Goal: Task Accomplishment & Management: Complete application form

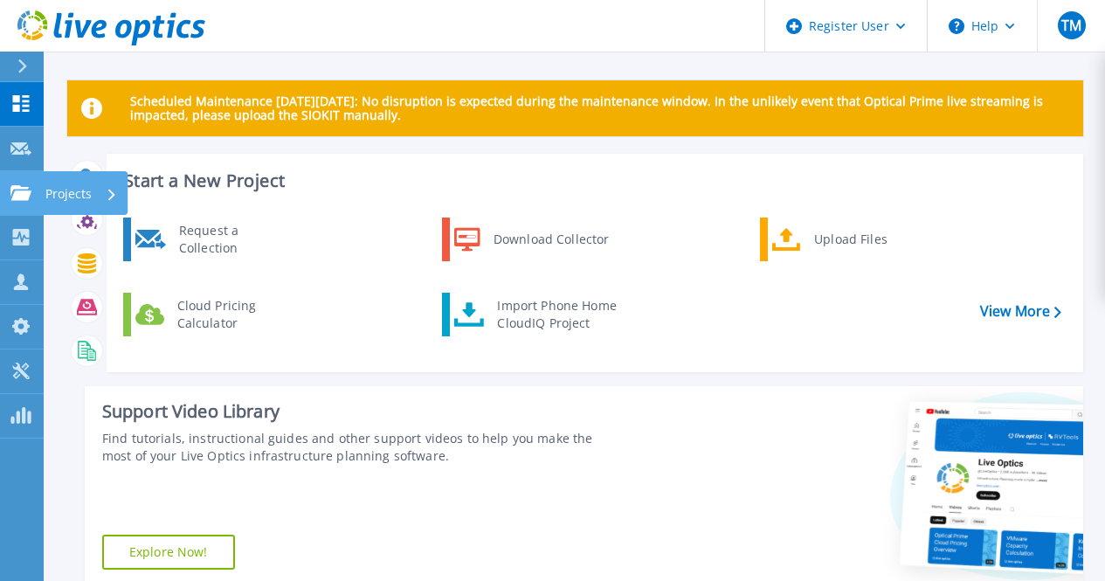
click at [22, 189] on icon at bounding box center [20, 192] width 21 height 15
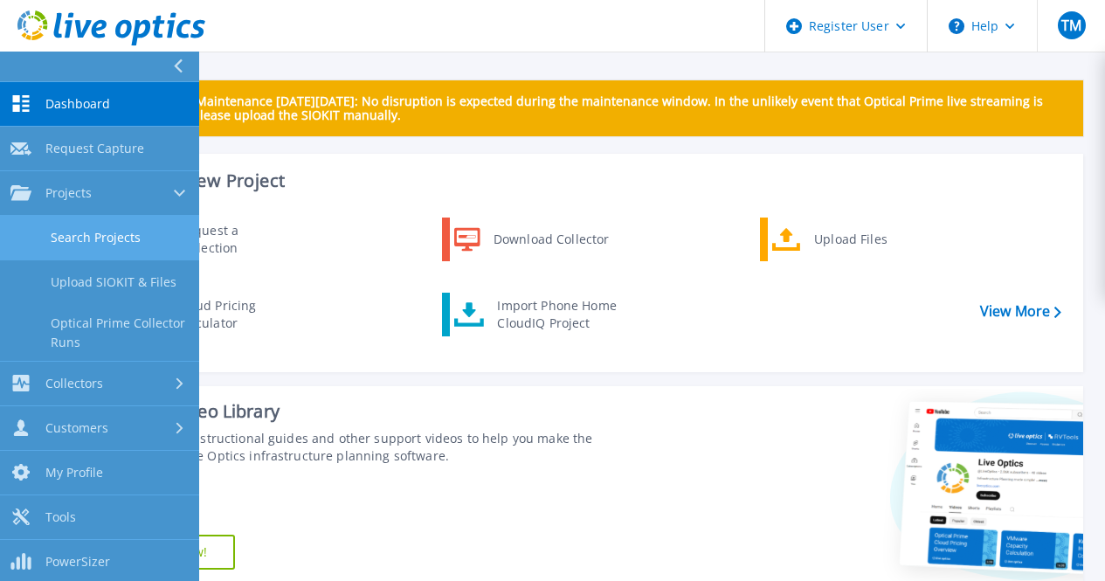
click at [106, 238] on link "Search Projects" at bounding box center [99, 238] width 199 height 45
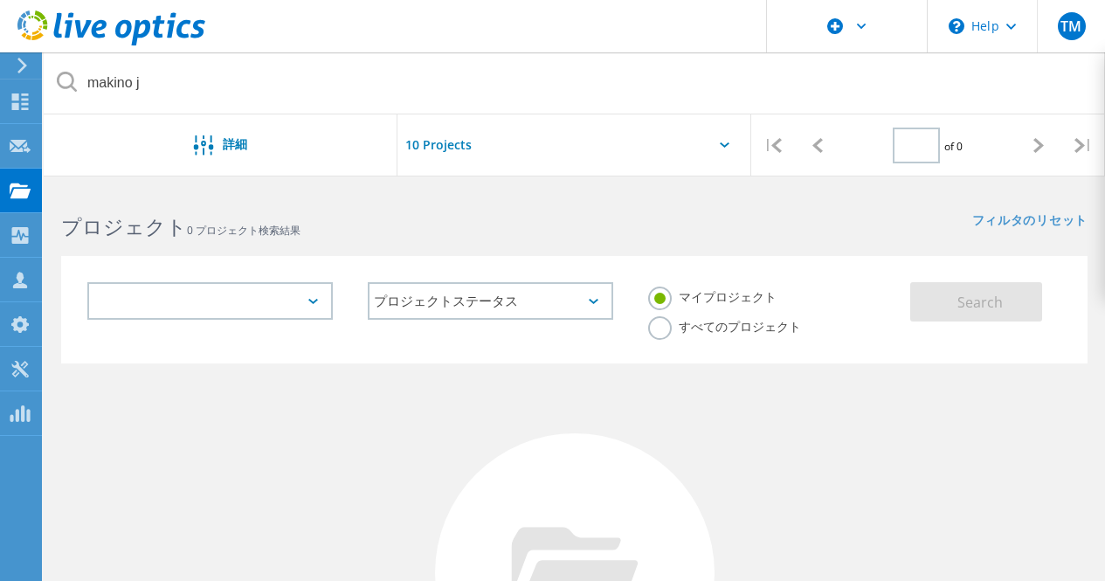
type input "1"
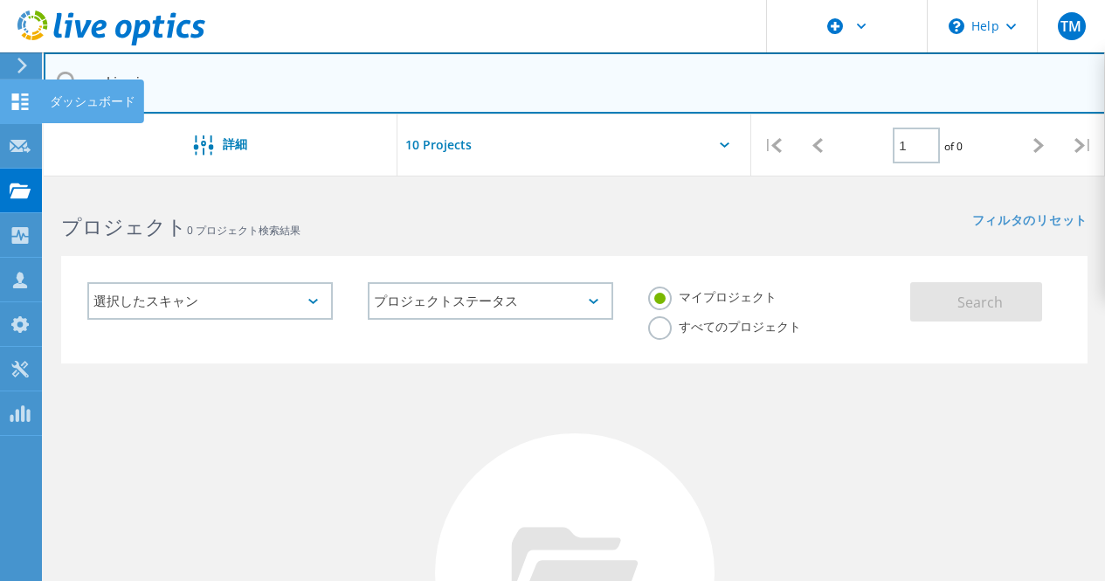
drag, startPoint x: 160, startPoint y: 89, endPoint x: 0, endPoint y: 81, distance: 160.1
click at [0, 188] on div "\n Help Explore Helpful Articles Contact Support TM Dell ユーザー Takeshi Miyajima …" at bounding box center [552, 538] width 1105 height 700
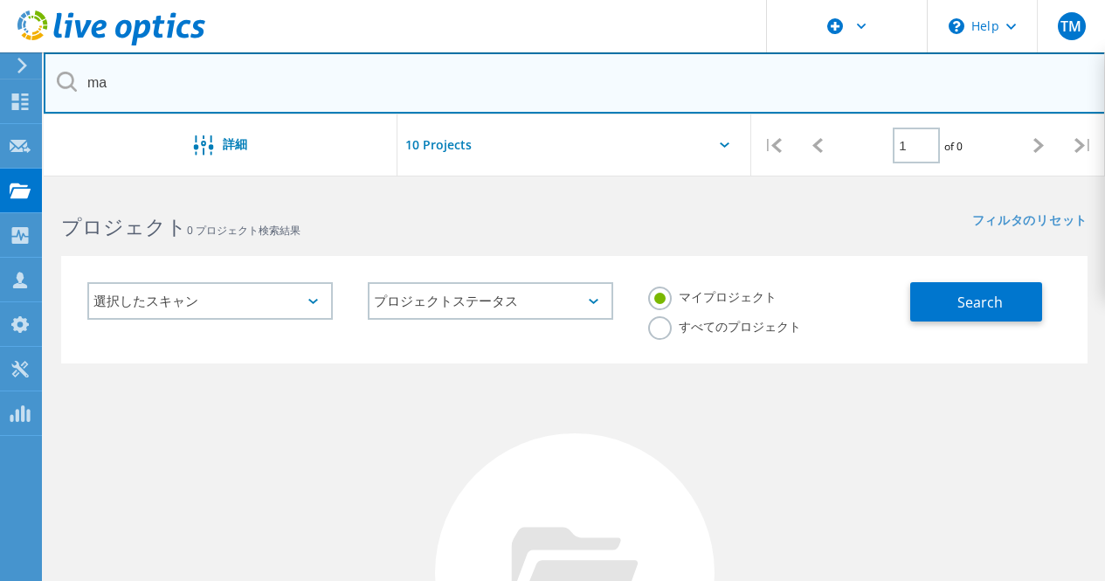
type input "m"
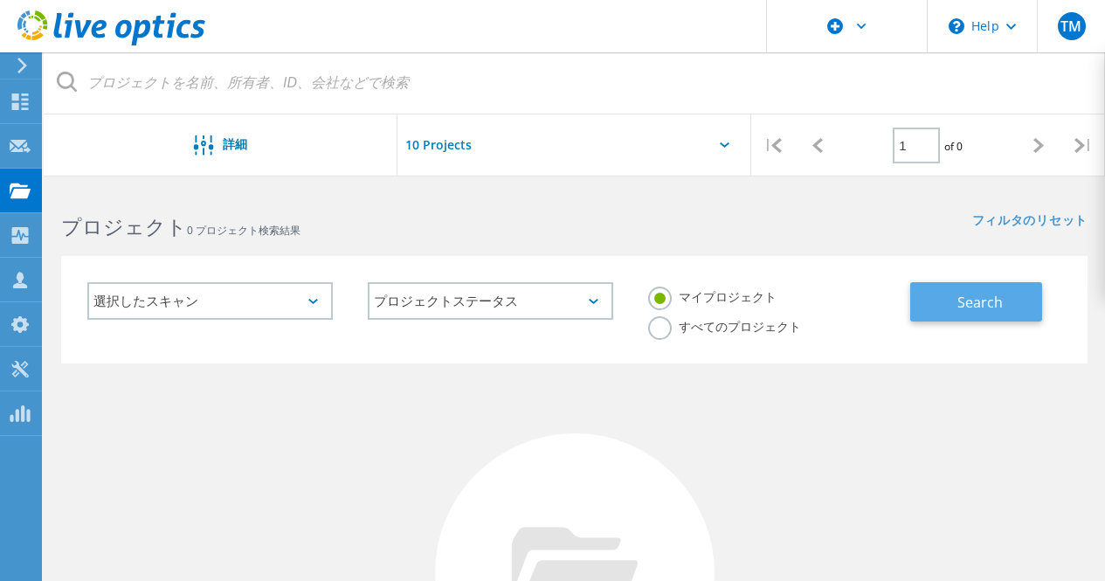
click at [944, 294] on button "Search" at bounding box center [976, 301] width 132 height 39
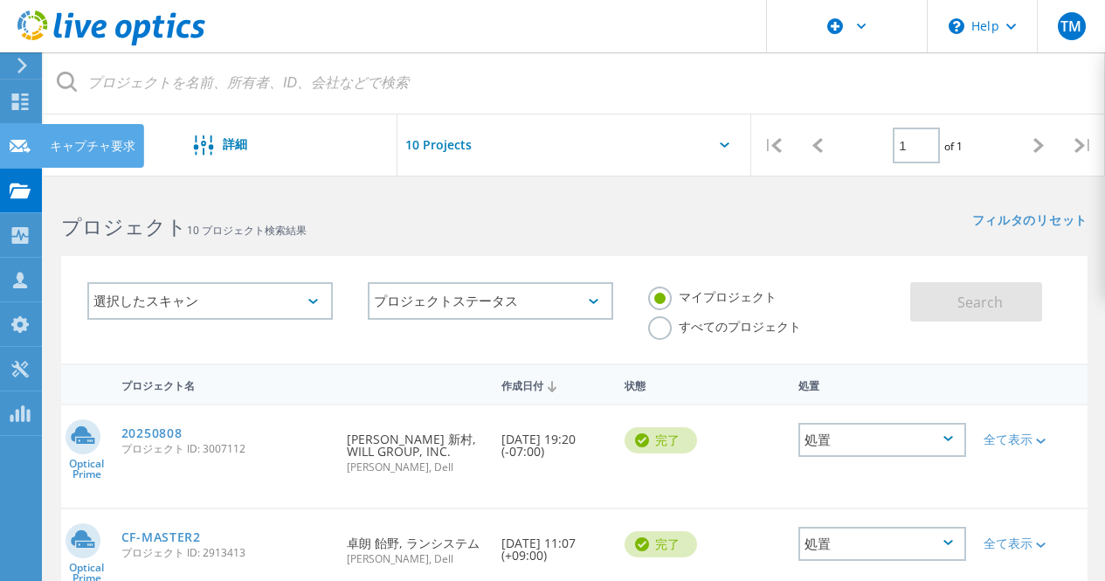
click at [17, 151] on use at bounding box center [20, 145] width 21 height 13
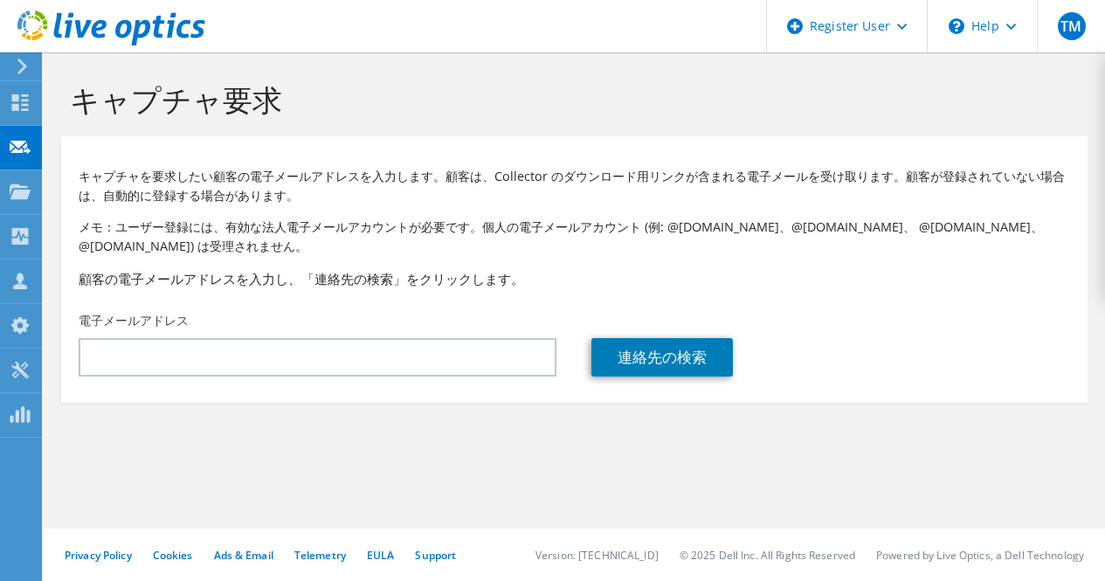
click at [295, 377] on div "電子メールアドレス" at bounding box center [317, 344] width 513 height 82
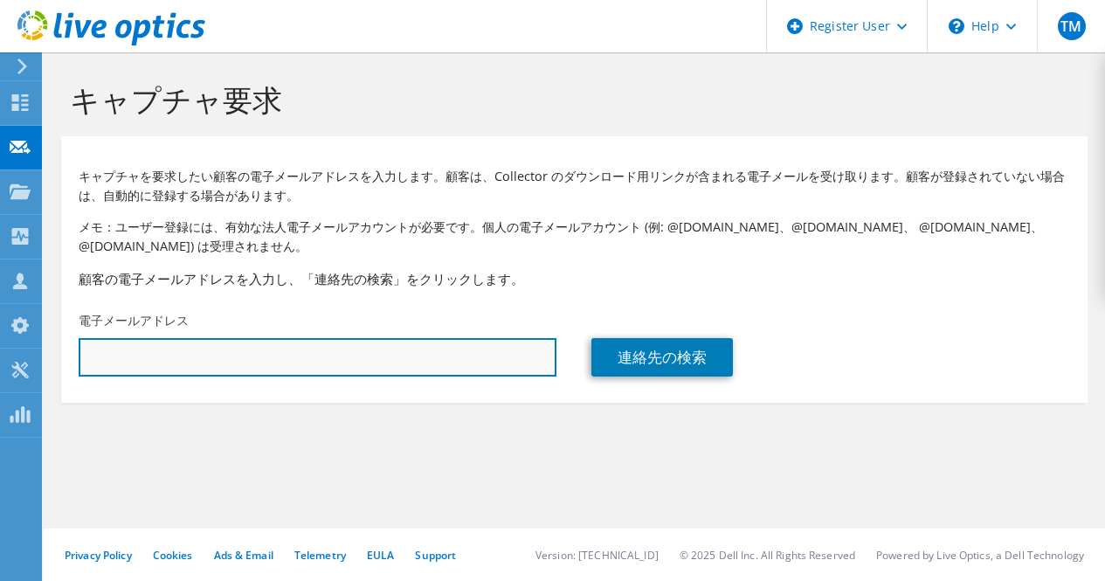
click at [263, 342] on input "text" at bounding box center [318, 357] width 478 height 38
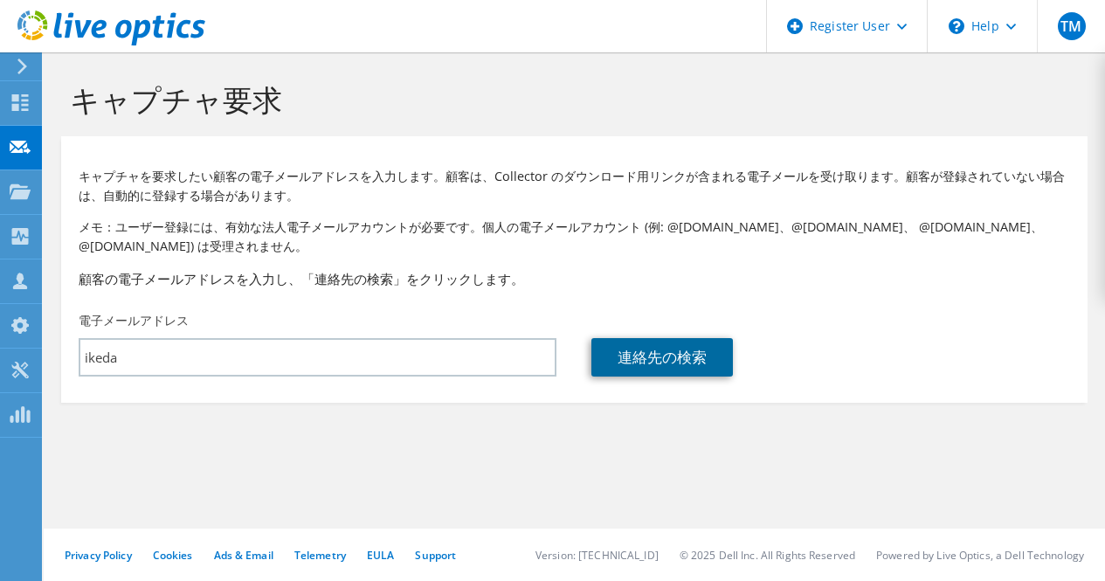
click at [674, 361] on link "連絡先の検索" at bounding box center [662, 357] width 142 height 38
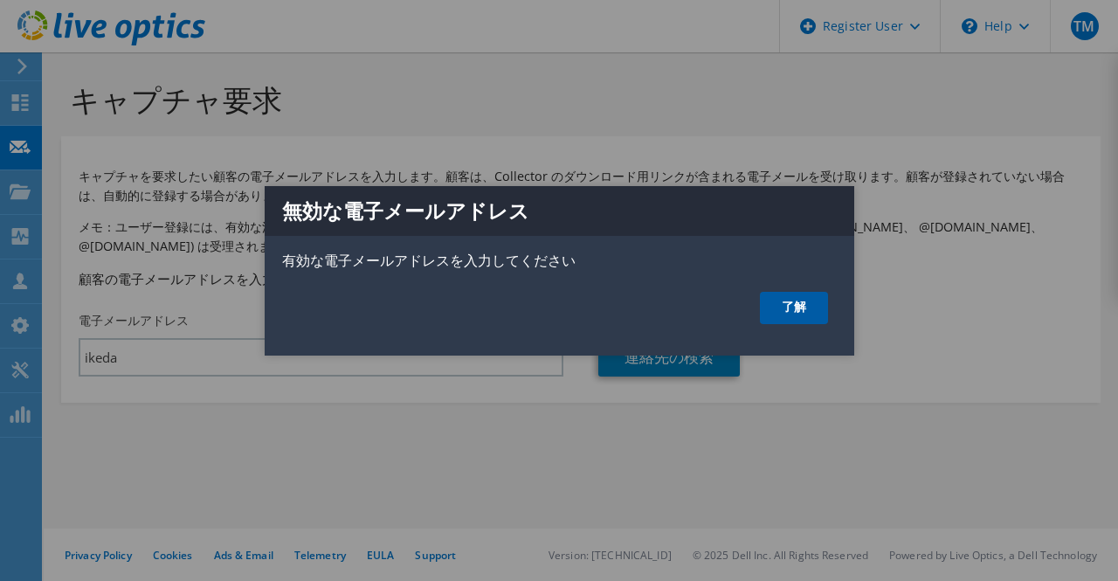
click at [804, 301] on link "了解" at bounding box center [794, 308] width 68 height 32
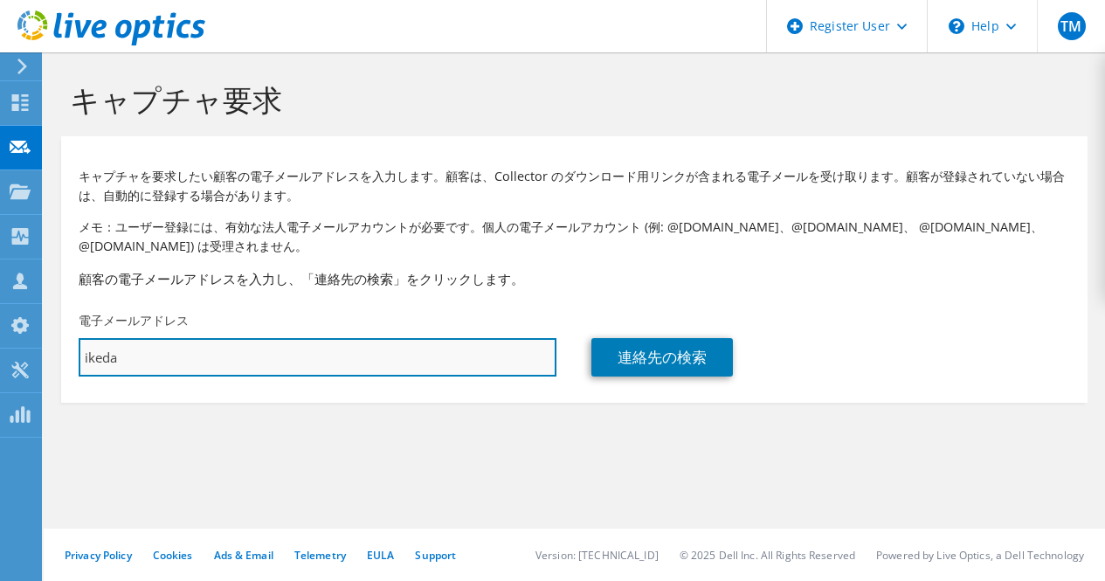
click at [222, 367] on input "ikeda" at bounding box center [318, 357] width 478 height 38
drag, startPoint x: 222, startPoint y: 367, endPoint x: 0, endPoint y: 346, distance: 222.9
click at [0, 346] on div "TM Dell ユーザー Takeshi Miyajima Takeshi.Miyajima@dell.com Dell My Profile Log Out…" at bounding box center [552, 290] width 1105 height 581
paste input "池田宗一 <m-ikeda@tsukada-global.holdings>"
click at [148, 357] on input "池田宗一 <m-ikeda@tsukada-global.holdings>" at bounding box center [318, 357] width 478 height 38
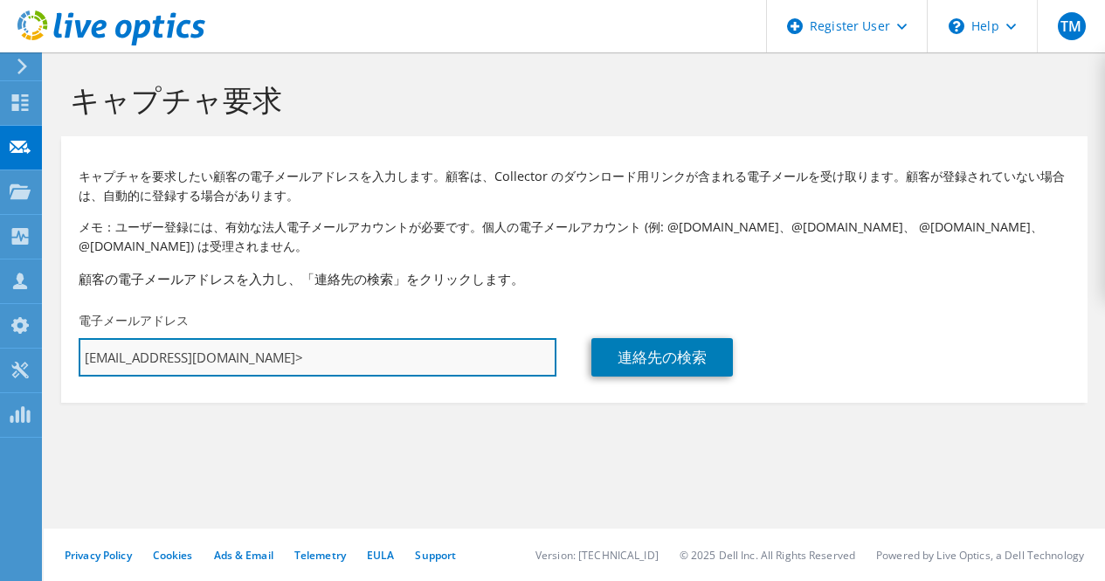
click at [349, 362] on input "m-ikeda@tsukada-global.holdings>" at bounding box center [318, 357] width 478 height 38
type input "m-ikeda@tsukada-global.holdings"
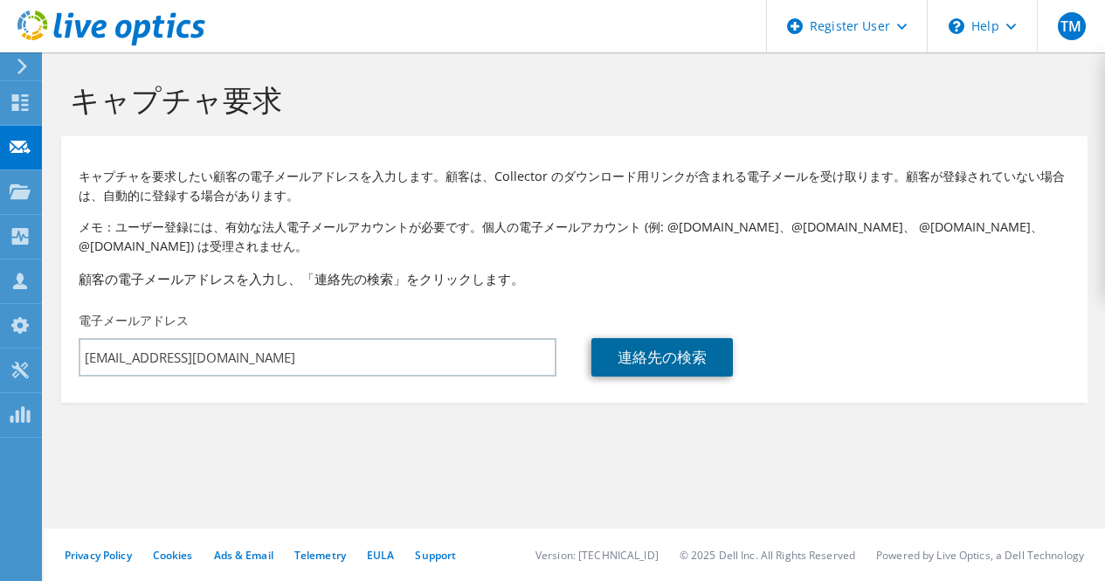
click at [695, 353] on link "連絡先の検索" at bounding box center [662, 357] width 142 height 38
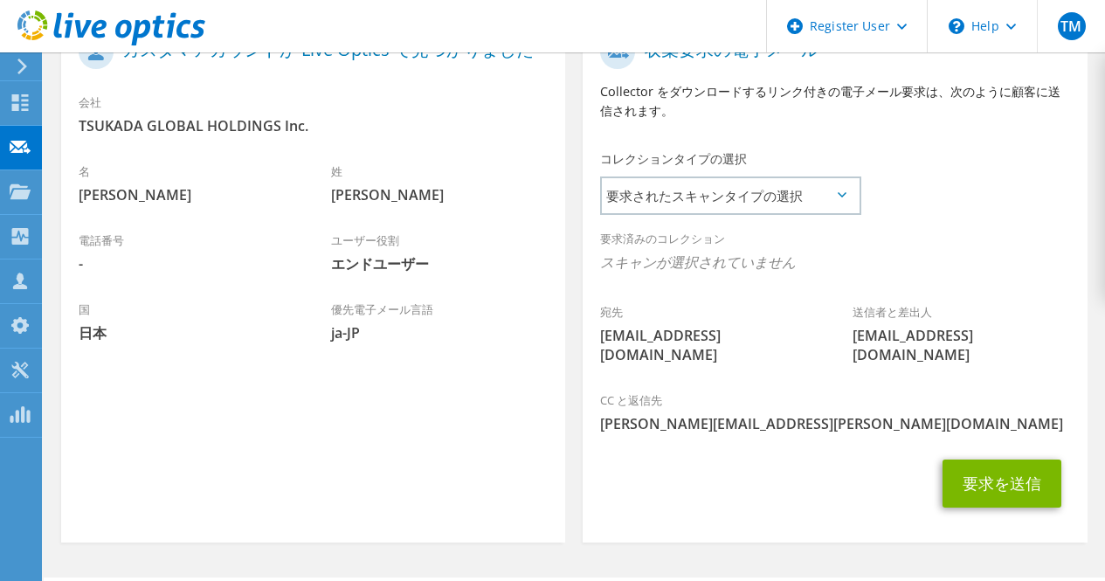
scroll to position [308, 0]
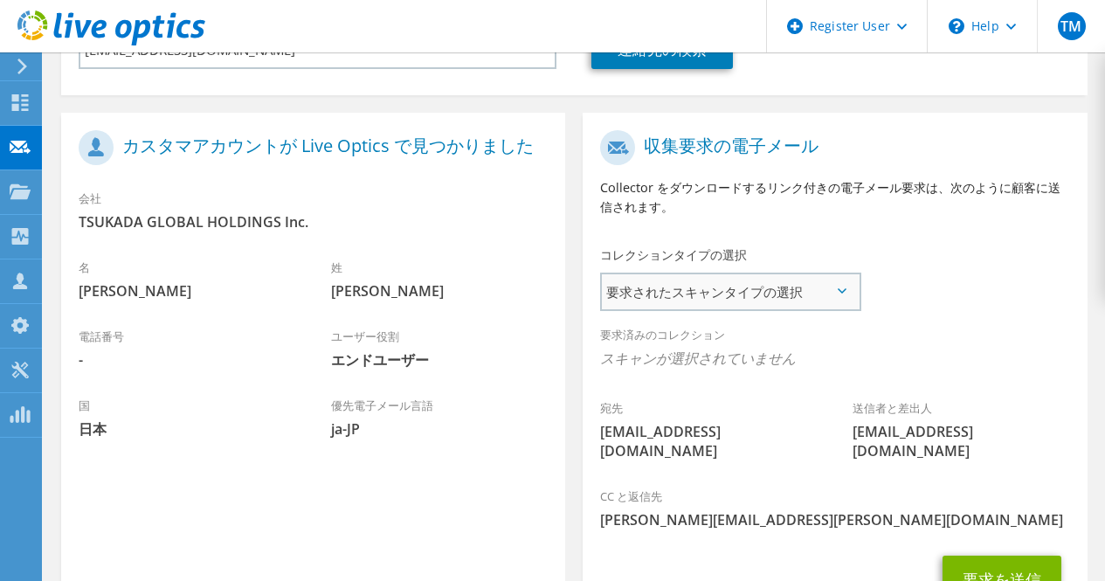
click at [837, 294] on span "要求されたスキャンタイプの選択" at bounding box center [730, 291] width 257 height 35
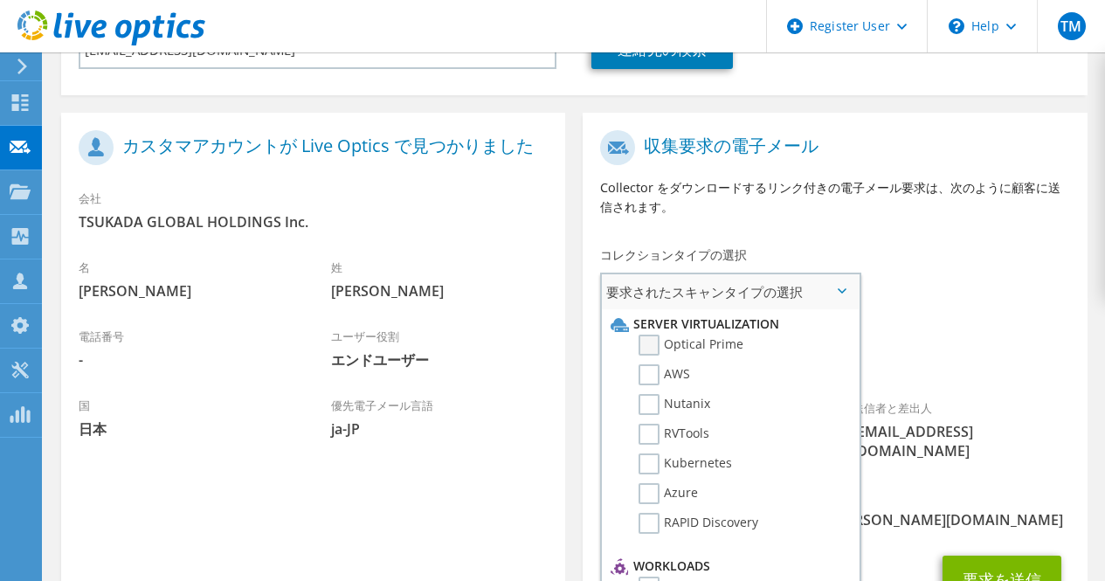
click at [657, 347] on label "Optical Prime" at bounding box center [691, 345] width 105 height 21
click at [0, 0] on input "Optical Prime" at bounding box center [0, 0] width 0 height 0
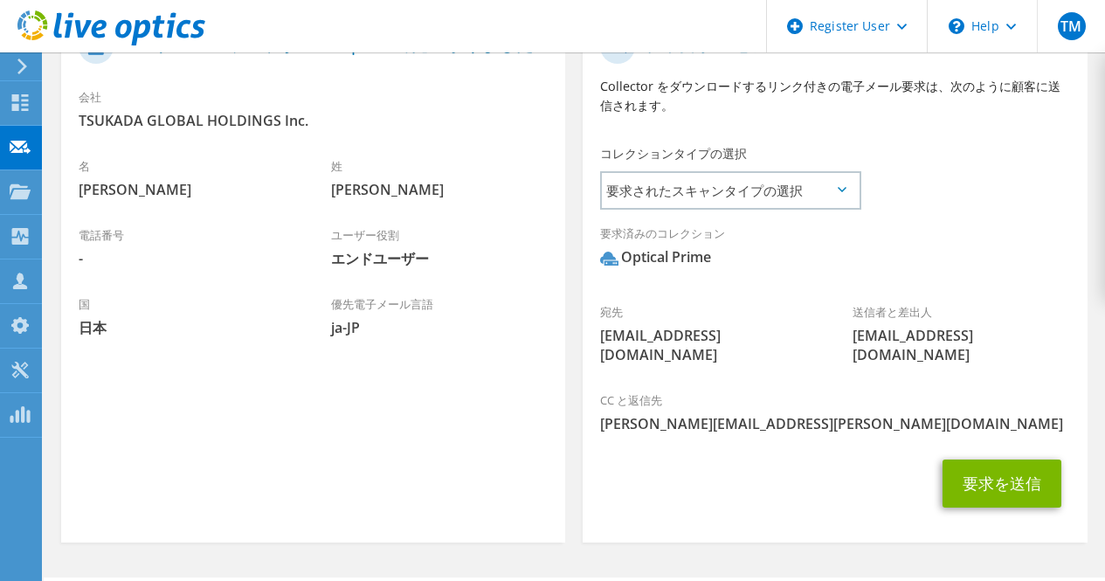
scroll to position [460, 0]
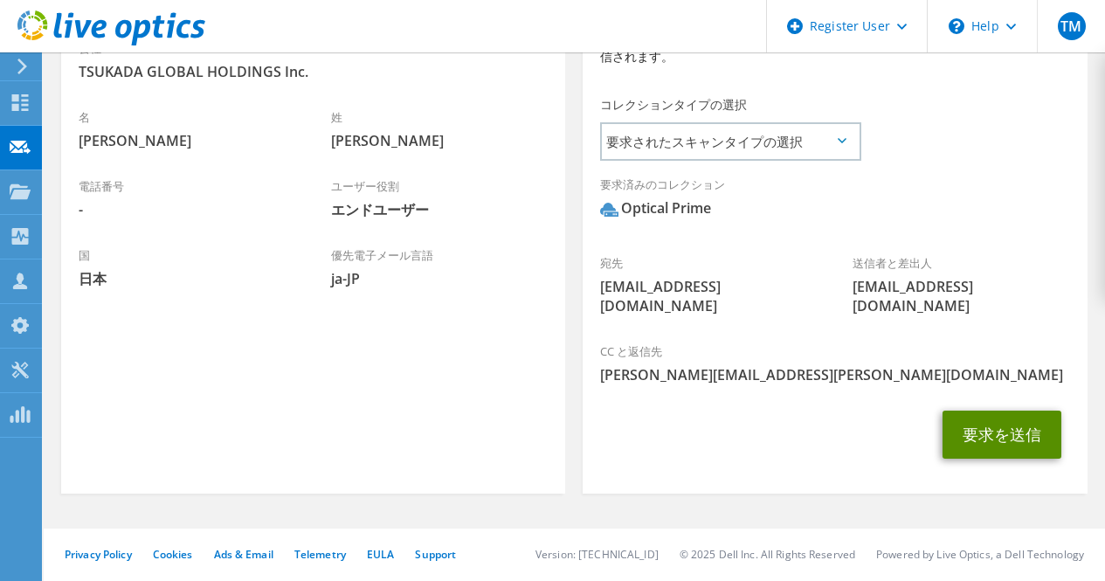
click at [1014, 424] on button "要求を送信" at bounding box center [1002, 435] width 119 height 48
